Goal: Task Accomplishment & Management: Complete application form

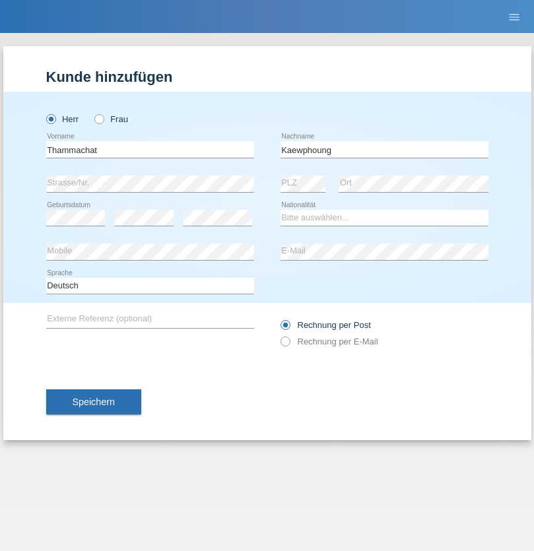
type input "Kaewphoung"
select select "TH"
select select "C"
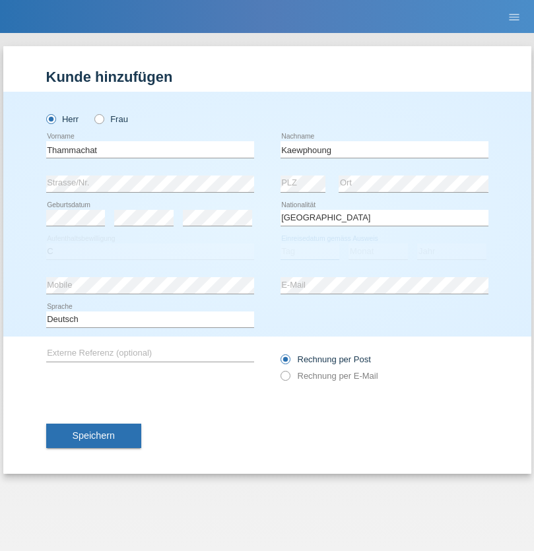
select select "21"
select select "12"
select select "2021"
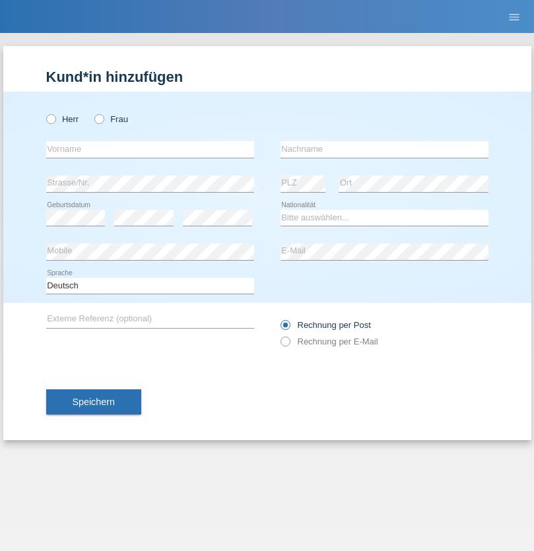
radio input "true"
click at [150, 149] on input "text" at bounding box center [150, 149] width 208 height 16
type input "David"
click at [384, 149] on input "text" at bounding box center [384, 149] width 208 height 16
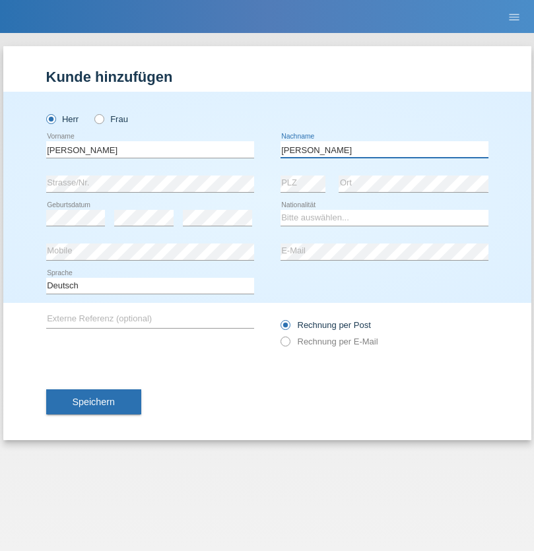
type input "Senn"
select select "CH"
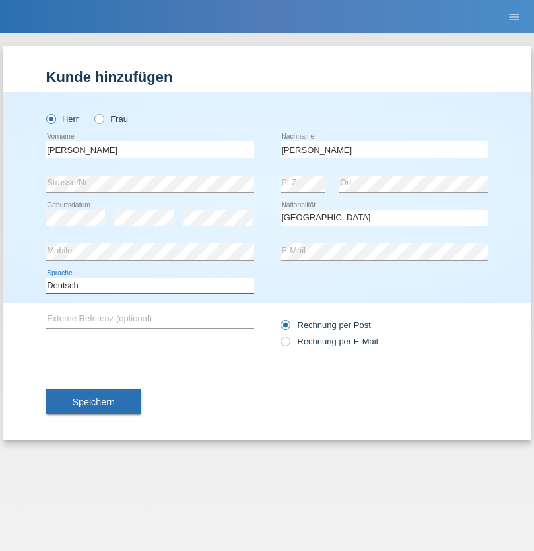
select select "en"
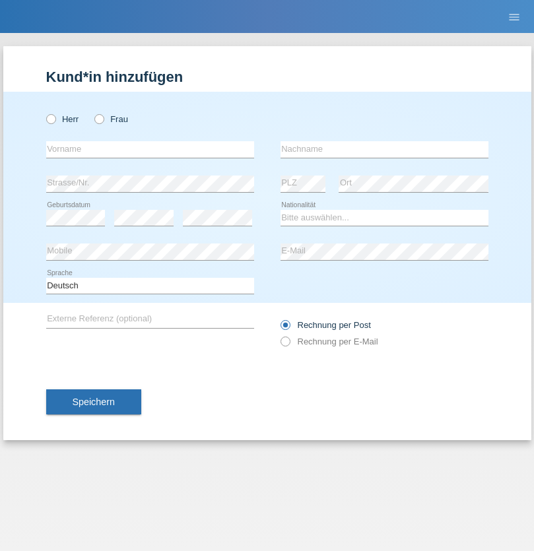
radio input "true"
click at [150, 149] on input "text" at bounding box center [150, 149] width 208 height 16
type input "Eusebiu"
click at [384, 149] on input "text" at bounding box center [384, 149] width 208 height 16
type input "Luchian"
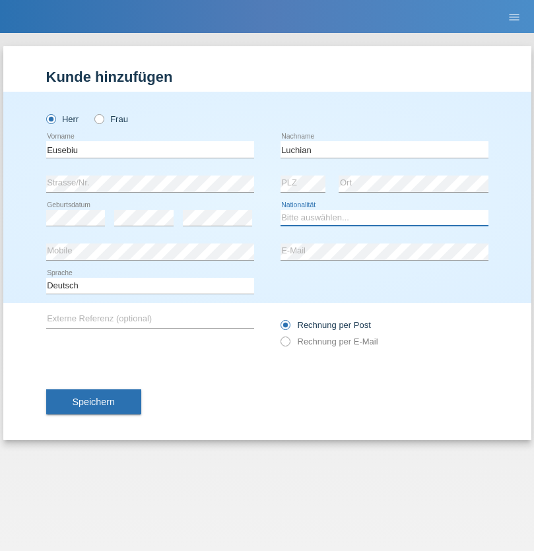
select select "RO"
select select "C"
select select "11"
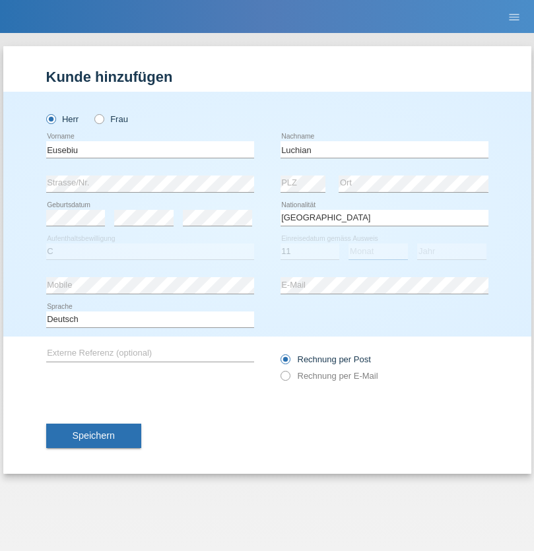
select select "11"
select select "2012"
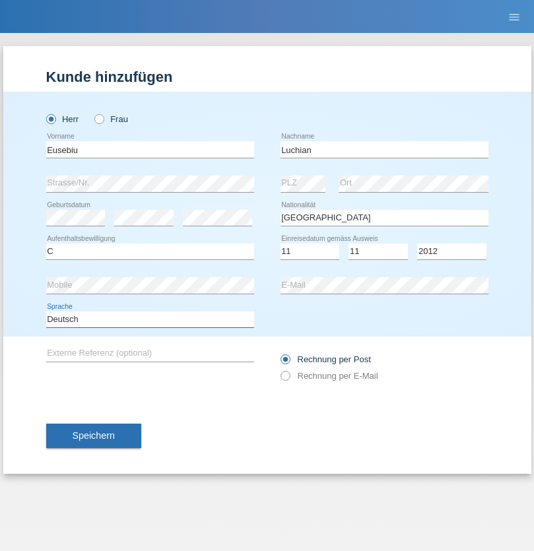
select select "en"
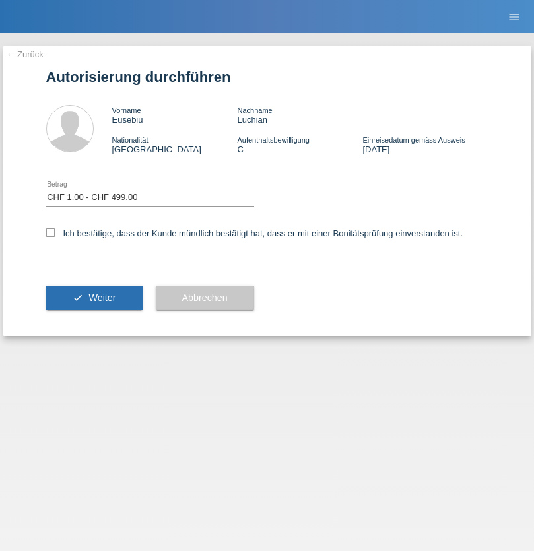
select select "1"
checkbox input "true"
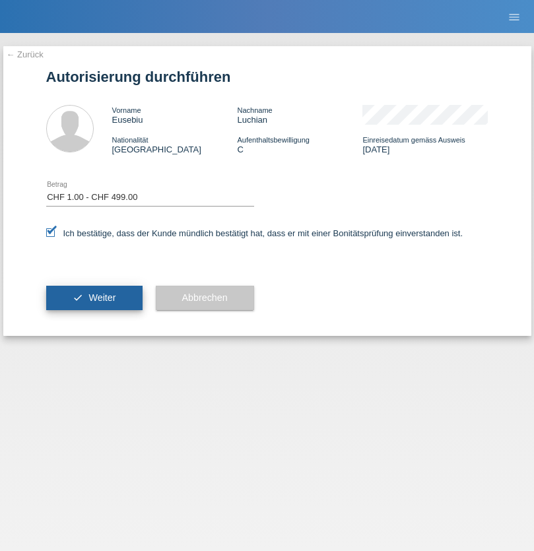
click at [94, 298] on span "Weiter" at bounding box center [101, 297] width 27 height 11
